Goal: Task Accomplishment & Management: Use online tool/utility

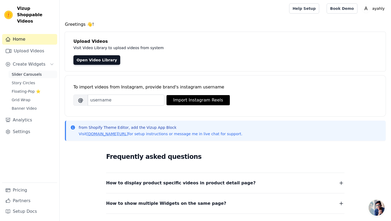
click at [27, 72] on span "Slider Carousels" at bounding box center [27, 74] width 30 height 5
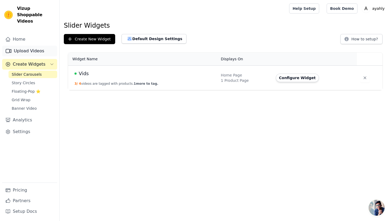
click at [23, 46] on link "Upload Videos" at bounding box center [29, 51] width 55 height 11
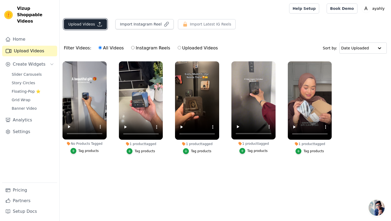
click at [93, 25] on button "Upload Videos" at bounding box center [85, 24] width 43 height 10
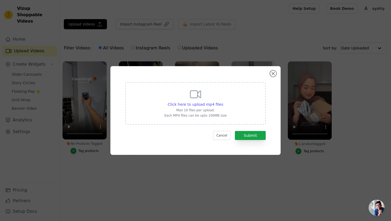
click at [232, 106] on div "Click here to upload mp4 files Max 10 files per upload. Each MP4 files can be u…" at bounding box center [195, 103] width 140 height 43
click at [223, 102] on input "Click here to upload mp4 files Max 10 files per upload. Each MP4 files can be u…" at bounding box center [223, 102] width 0 height 0
click at [274, 75] on button "Close modal" at bounding box center [273, 73] width 6 height 6
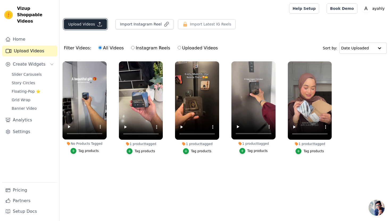
click at [73, 24] on button "Upload Videos" at bounding box center [85, 24] width 43 height 10
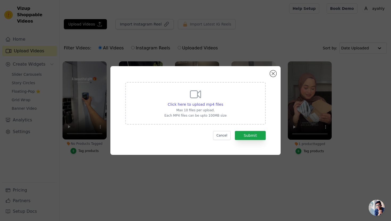
click at [174, 95] on div "Click here to upload mp4 files Max 10 files per upload. Each MP4 files can be u…" at bounding box center [195, 103] width 62 height 30
click at [223, 102] on input "Click here to upload mp4 files Max 10 files per upload. Each MP4 files can be u…" at bounding box center [223, 102] width 0 height 0
type input "C:\fakepath\13.mp4"
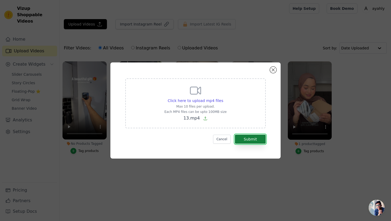
click at [248, 135] on button "Submit" at bounding box center [250, 139] width 31 height 9
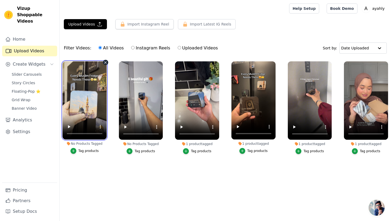
click at [75, 85] on video at bounding box center [84, 100] width 44 height 78
click at [29, 72] on span "Slider Carousels" at bounding box center [27, 74] width 30 height 5
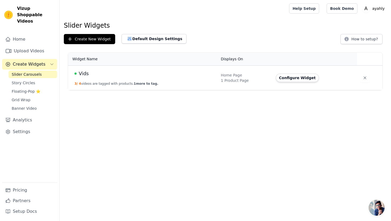
click at [108, 81] on td "Vids 3 / 4 videos are tagged with products. 1 more to tag." at bounding box center [142, 78] width 149 height 25
click at [77, 69] on td "Vids 3 / 4 videos are tagged with products. 1 more to tag." at bounding box center [142, 78] width 149 height 25
click at [86, 73] on span "Vids" at bounding box center [84, 73] width 10 height 7
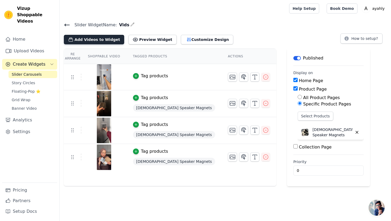
click at [108, 41] on button "Add Videos to Widget" at bounding box center [94, 40] width 60 height 10
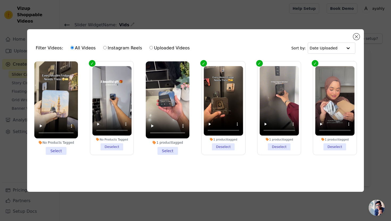
click at [57, 149] on li "No Products Tagged Select" at bounding box center [56, 108] width 44 height 94
click at [0, 0] on input "No Products Tagged Select" at bounding box center [0, 0] width 0 height 0
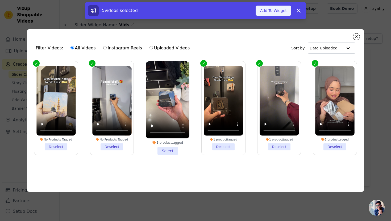
click at [264, 13] on button "Add To Widget" at bounding box center [273, 11] width 36 height 10
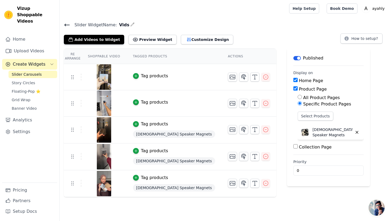
click at [69, 25] on icon at bounding box center [67, 25] width 6 height 6
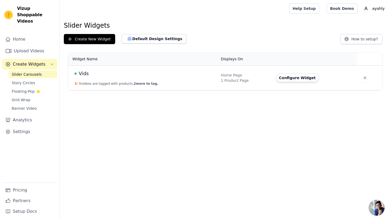
click at [81, 73] on span "Vids" at bounding box center [84, 73] width 10 height 7
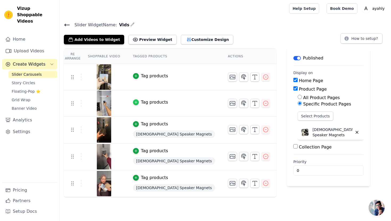
click at [134, 102] on icon "button" at bounding box center [136, 102] width 4 height 4
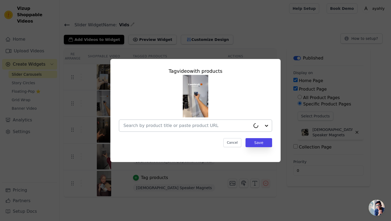
click at [170, 123] on input "text" at bounding box center [186, 126] width 127 height 6
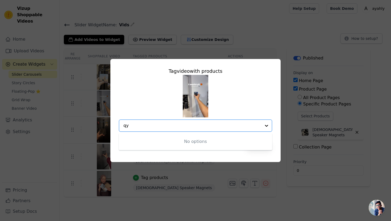
type input "q"
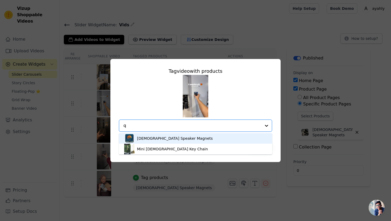
click at [155, 140] on div "Quran Speaker Magnets" at bounding box center [175, 138] width 76 height 5
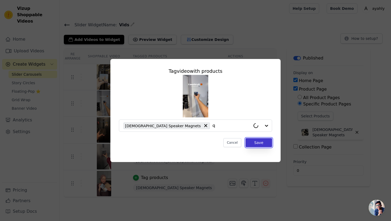
click at [265, 145] on button "Save" at bounding box center [258, 142] width 27 height 9
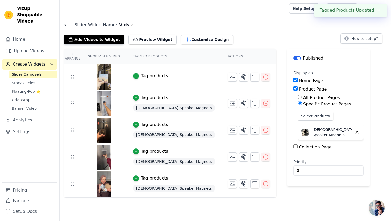
click at [149, 75] on div "Tag products" at bounding box center [154, 76] width 27 height 6
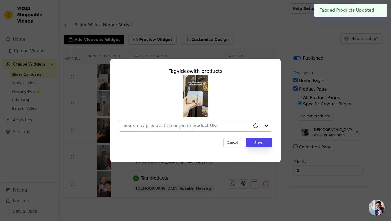
click at [174, 126] on input "text" at bounding box center [186, 126] width 127 height 6
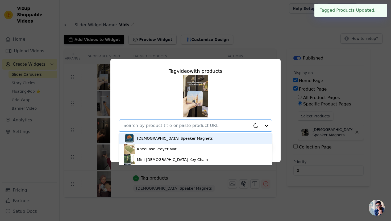
type input "q"
click at [176, 137] on div "Quran Speaker Magnets" at bounding box center [175, 138] width 76 height 5
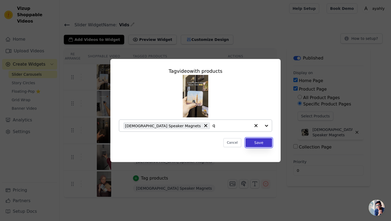
click at [257, 143] on button "Save" at bounding box center [258, 142] width 27 height 9
